Goal: Task Accomplishment & Management: Manage account settings

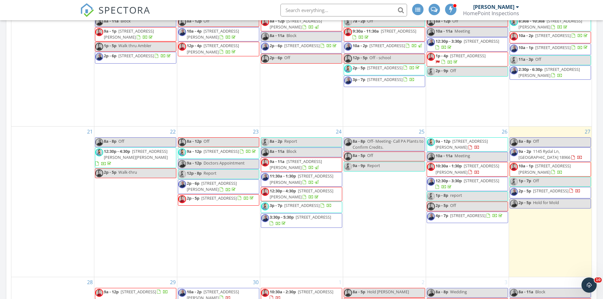
scroll to position [474, 0]
drag, startPoint x: 475, startPoint y: 179, endPoint x: 479, endPoint y: 176, distance: 4.7
click at [479, 175] on span "10:30a - 1:30p 226 Lorraine Ave, Oreland 19075" at bounding box center [467, 169] width 81 height 12
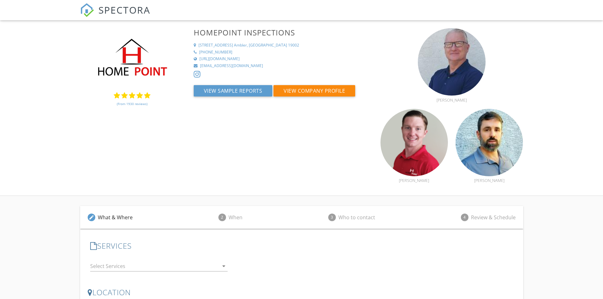
click at [128, 102] on link "(From 1930 reviews)" at bounding box center [132, 103] width 31 height 11
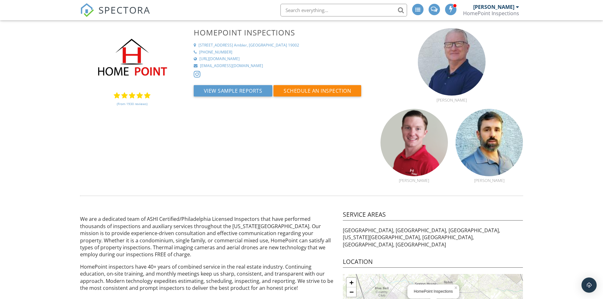
click at [128, 102] on link "(From 1930 reviews)" at bounding box center [132, 103] width 31 height 11
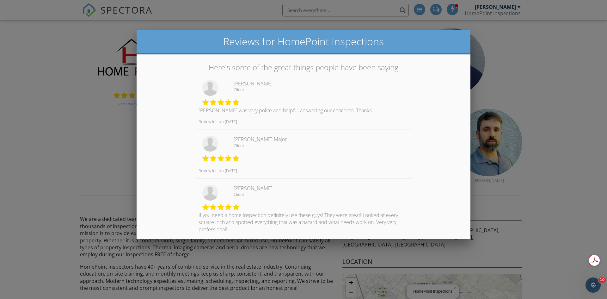
click at [100, 136] on div at bounding box center [303, 155] width 607 height 374
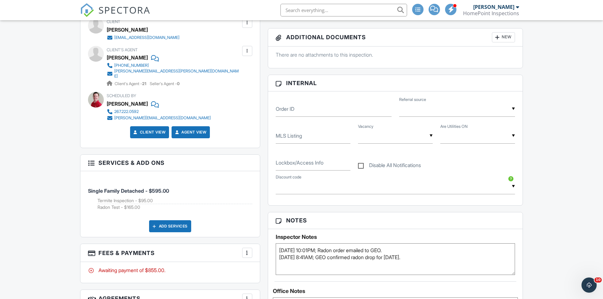
drag, startPoint x: 56, startPoint y: 124, endPoint x: 53, endPoint y: 127, distance: 4.5
click at [56, 123] on div "Dashboard Templates Contacts Automations Settings Metrics Support Center Inspec…" at bounding box center [301, 282] width 603 height 1031
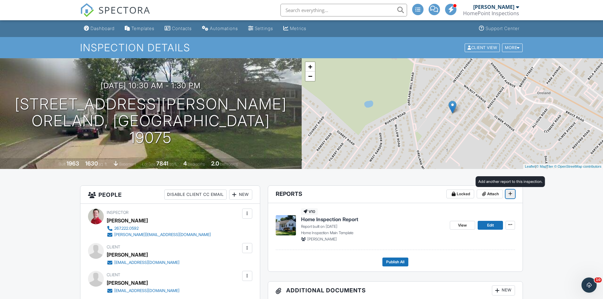
click at [511, 193] on icon at bounding box center [510, 193] width 4 height 4
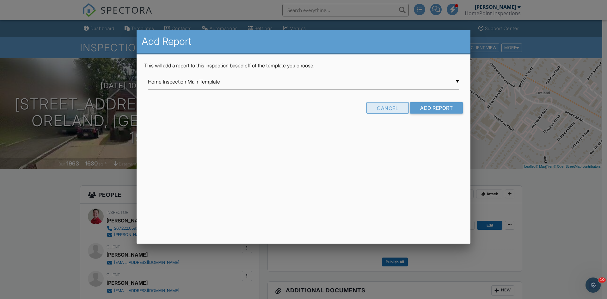
click at [406, 111] on div "Cancel" at bounding box center [388, 107] width 42 height 11
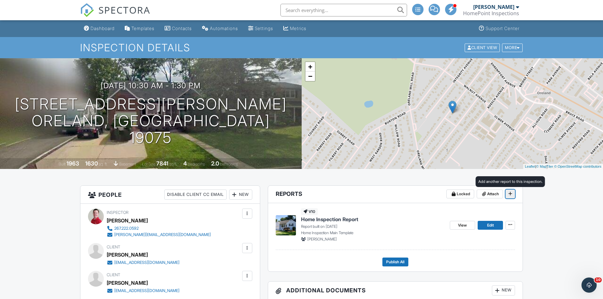
click at [507, 192] on span at bounding box center [510, 193] width 6 height 6
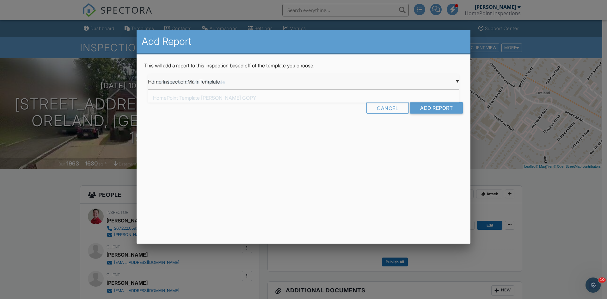
click at [210, 86] on div "▼ Home Inspection Main Template Home Inspection Main Template HomePoint Templat…" at bounding box center [303, 82] width 311 height 16
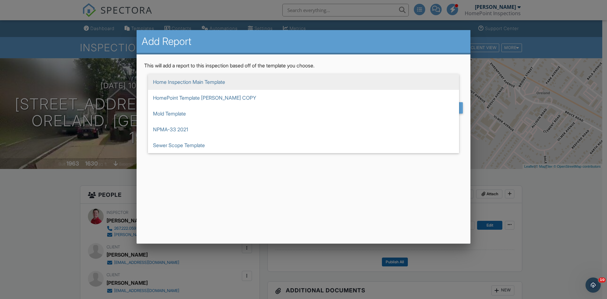
click at [273, 199] on div "Add Report This will add a report to this inspection based off of the template …" at bounding box center [304, 137] width 334 height 214
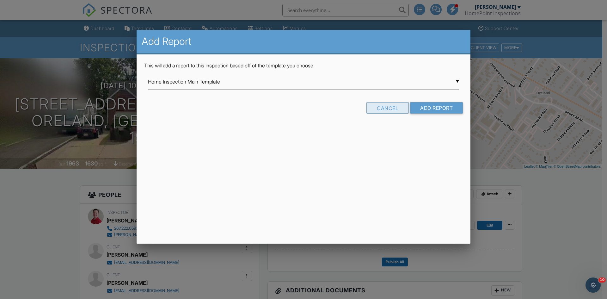
click at [400, 112] on div "Cancel" at bounding box center [388, 107] width 42 height 11
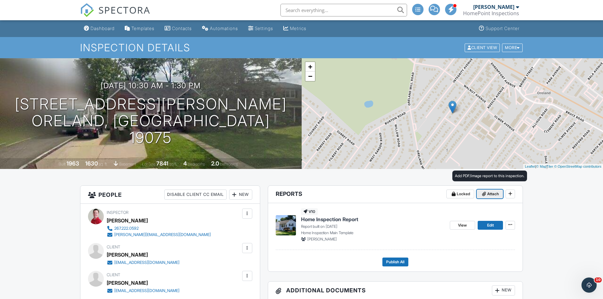
click at [482, 193] on icon at bounding box center [484, 194] width 4 height 4
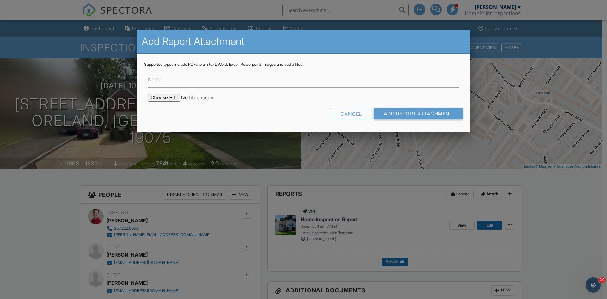
click at [171, 94] on input "file" at bounding box center [202, 98] width 108 height 8
type input "C:\fakepath\Termite Report 226 Lorraine Ave.pdf"
click at [415, 114] on input "Add Report Attachment" at bounding box center [419, 113] width 90 height 11
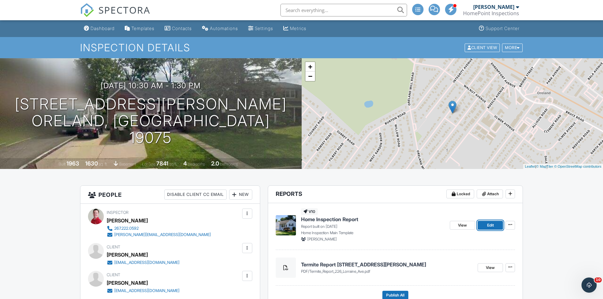
click at [487, 225] on span "Edit" at bounding box center [490, 225] width 7 height 6
